Goal: Information Seeking & Learning: Learn about a topic

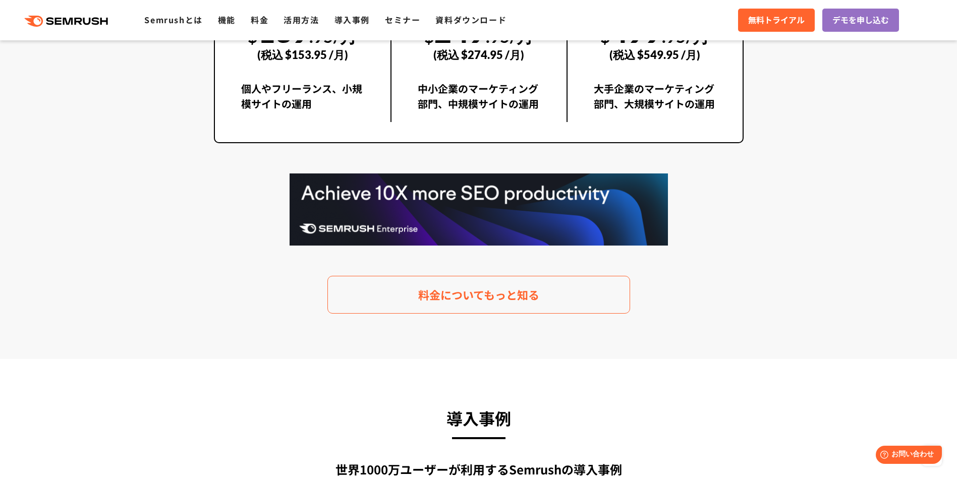
scroll to position [2018, 0]
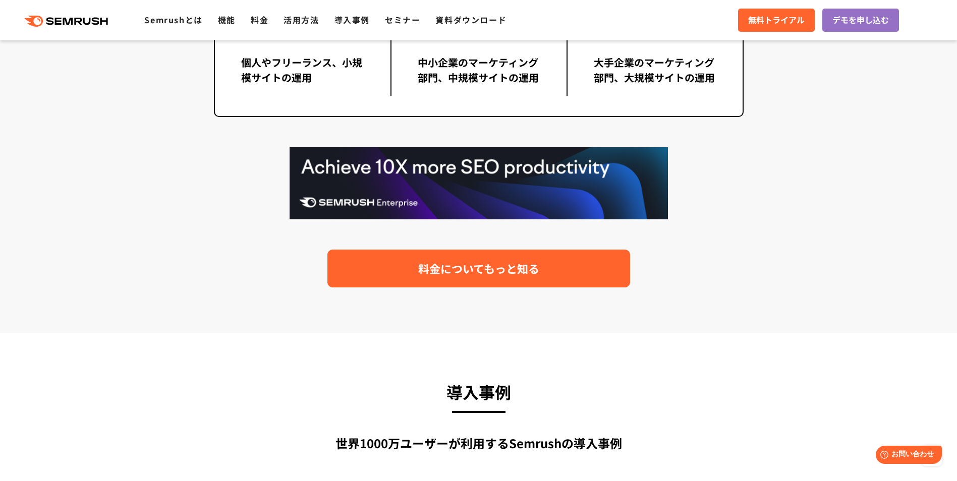
click at [408, 263] on link "料金についてもっと知る" at bounding box center [478, 269] width 303 height 38
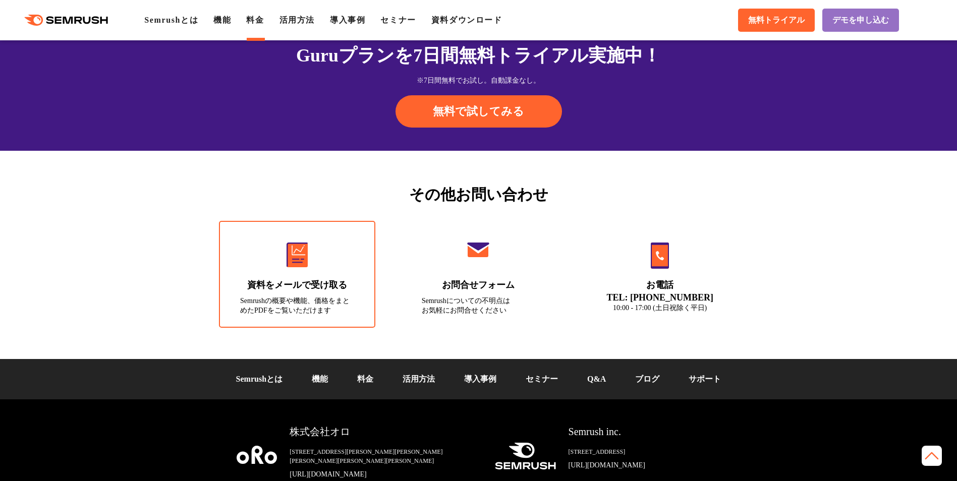
scroll to position [3379, 0]
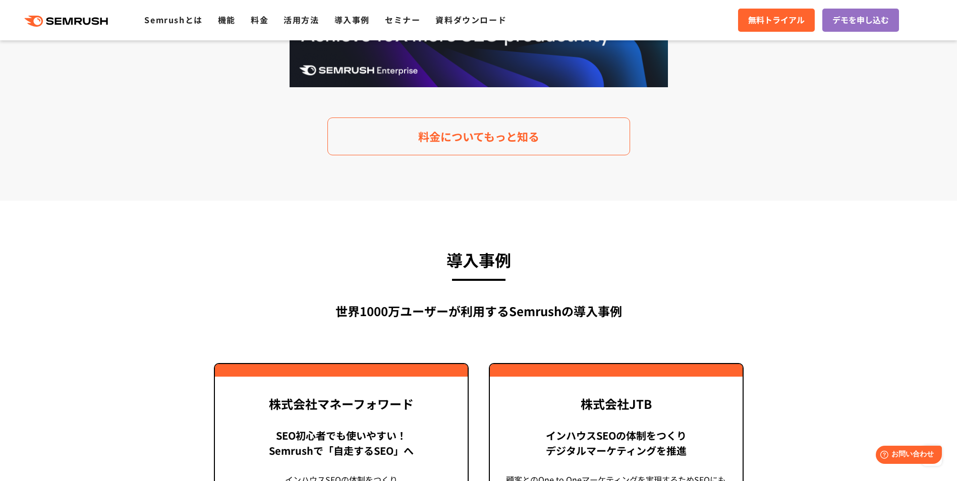
scroll to position [2119, 0]
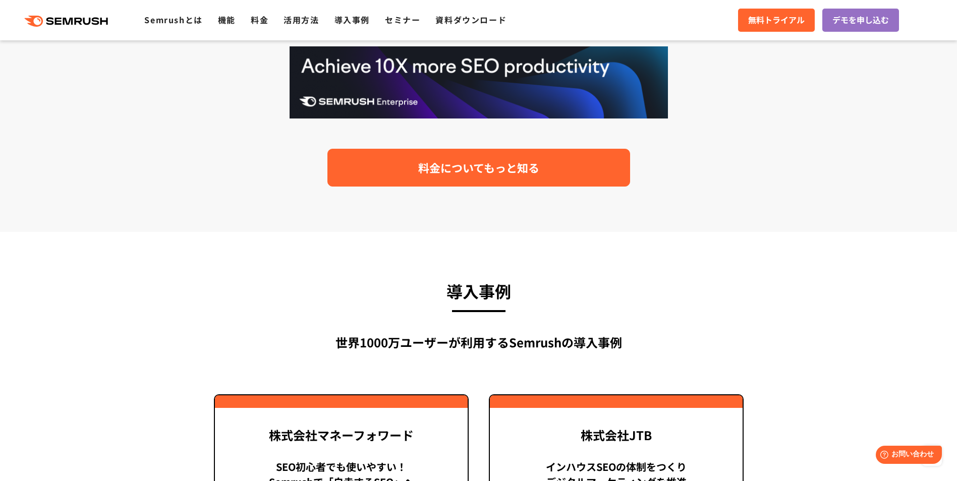
click at [434, 177] on link "料金についてもっと知る" at bounding box center [478, 168] width 303 height 38
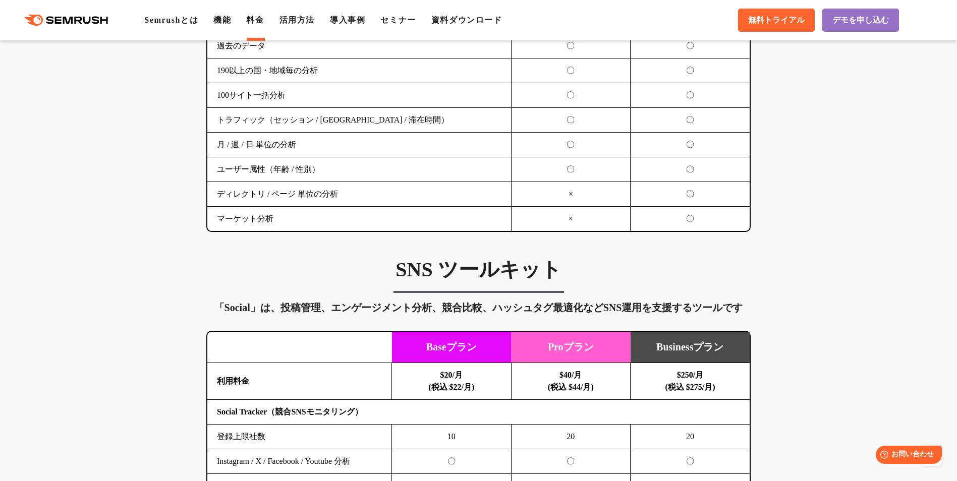
scroll to position [2069, 0]
